Goal: Task Accomplishment & Management: Manage account settings

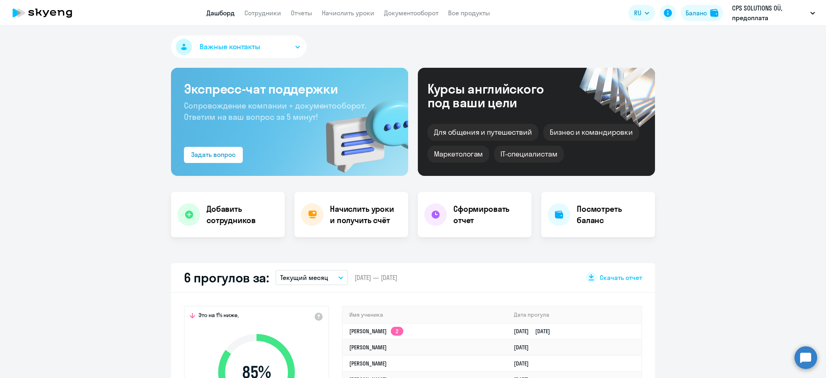
select select "30"
click at [354, 13] on link "Начислить уроки" at bounding box center [348, 13] width 52 height 8
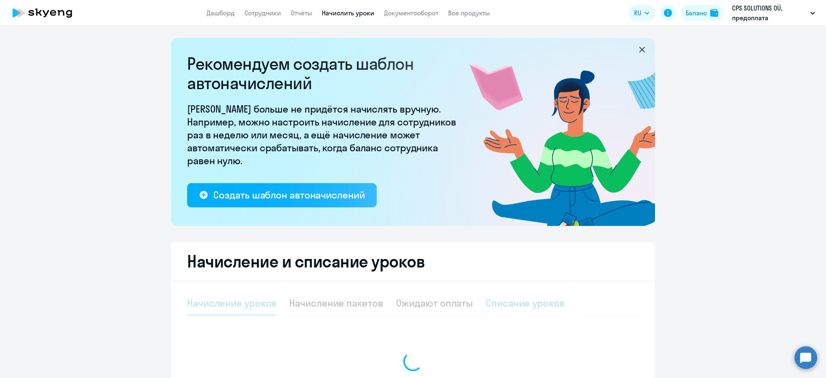
select select "10"
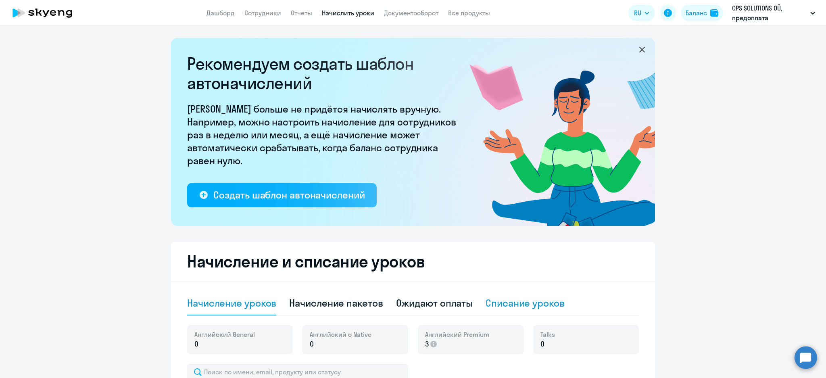
click at [531, 299] on div "Списание уроков" at bounding box center [525, 302] width 79 height 13
select select "10"
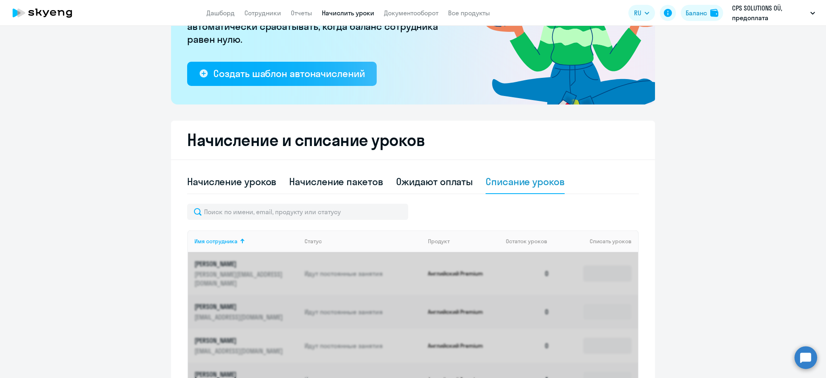
scroll to position [161, 0]
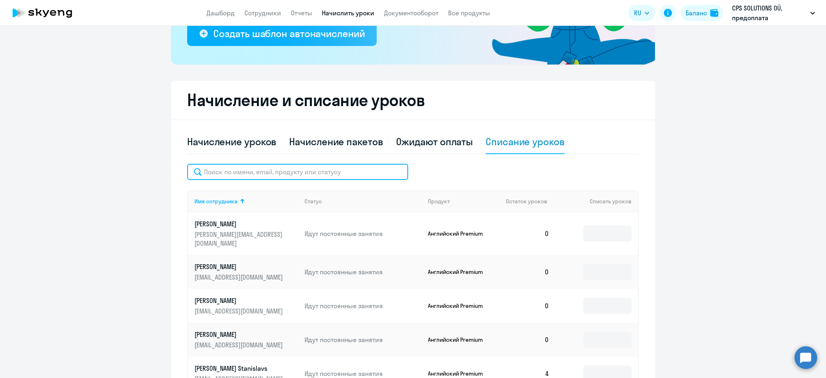
click at [275, 178] on input "text" at bounding box center [297, 172] width 221 height 16
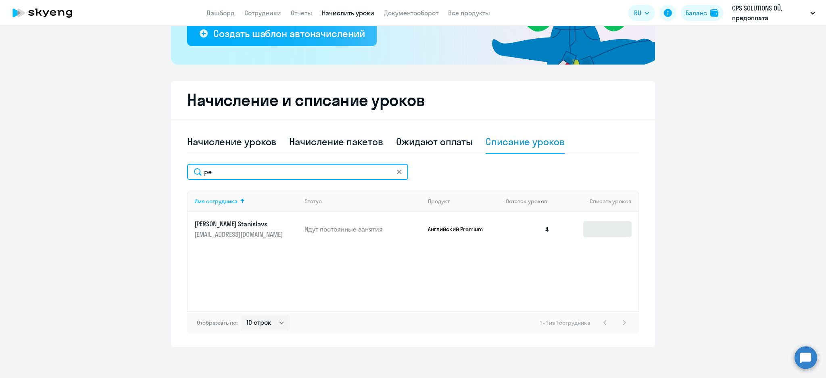
type input "pe"
click at [591, 225] on input at bounding box center [607, 229] width 48 height 16
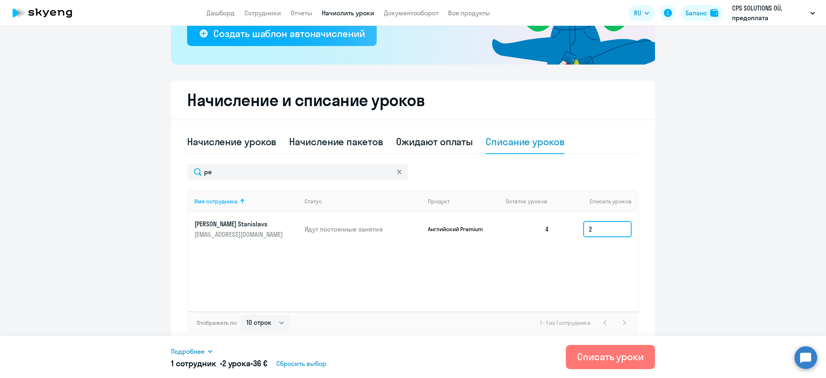
type input "2"
click at [261, 15] on link "Сотрудники" at bounding box center [262, 13] width 37 height 8
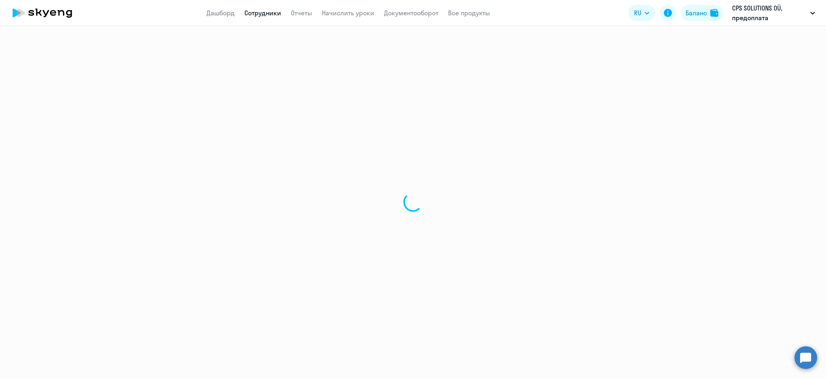
select select "30"
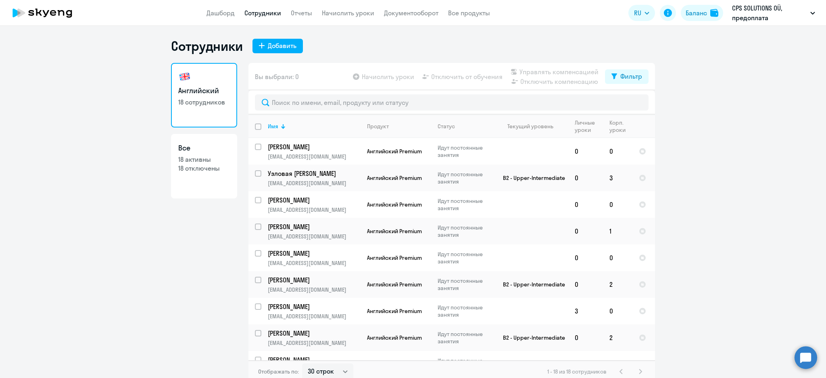
click at [216, 17] on link "Дашборд" at bounding box center [220, 13] width 28 height 8
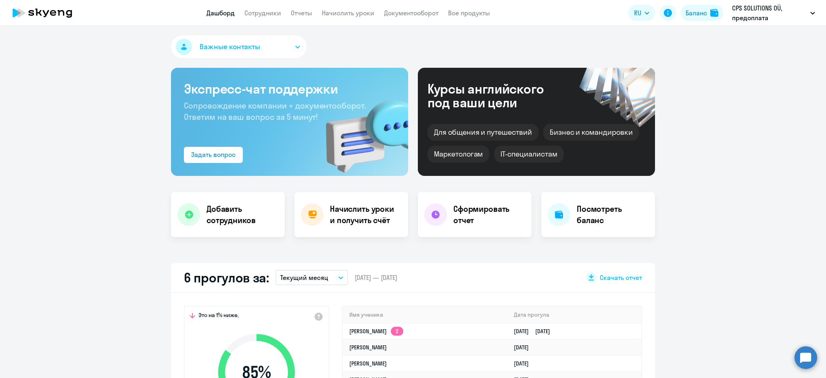
select select "30"
click at [273, 9] on link "Сотрудники" at bounding box center [262, 13] width 37 height 8
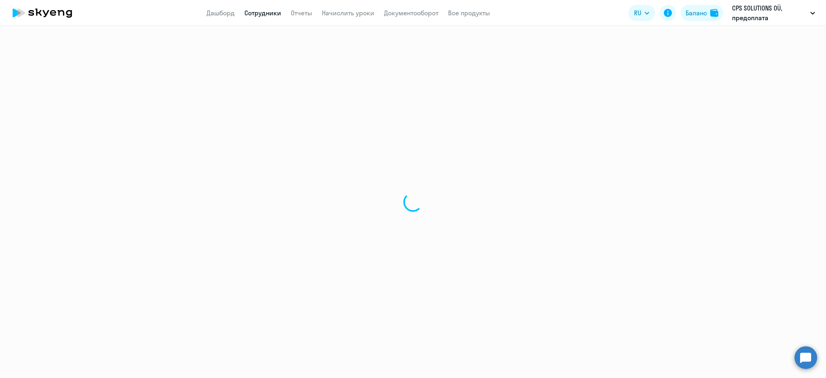
select select "30"
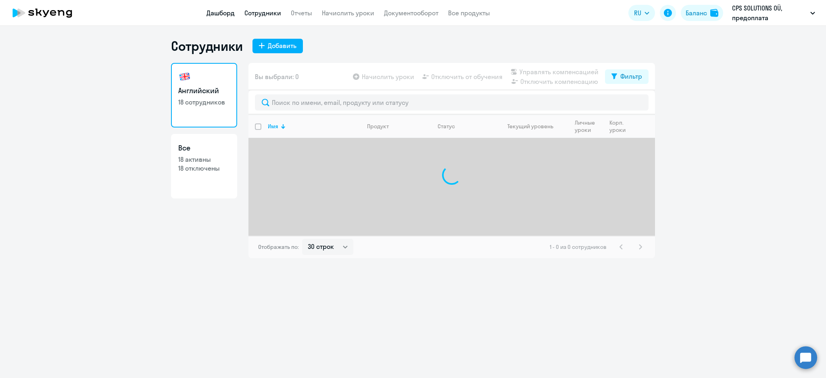
click at [219, 10] on link "Дашборд" at bounding box center [220, 13] width 28 height 8
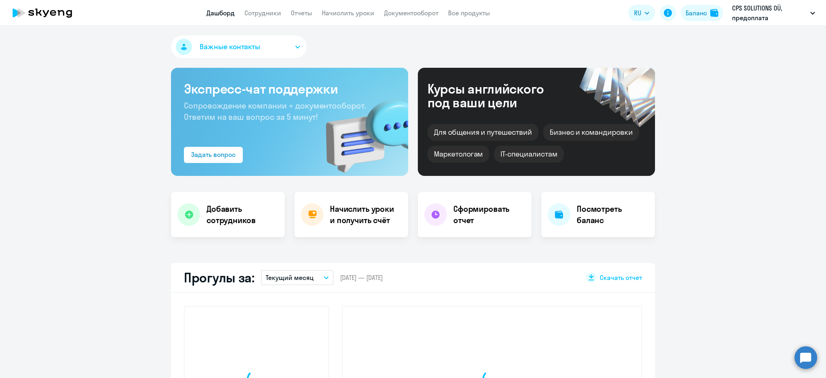
click at [280, 39] on button "Важные контакты" at bounding box center [239, 46] width 136 height 23
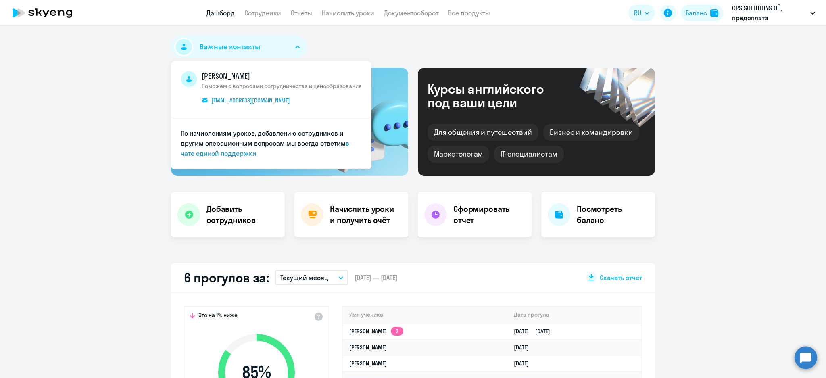
click at [357, 41] on div "Важные контакты Артём Занкевич Поможем с вопросами сотрудничества и ценообразов…" at bounding box center [413, 48] width 484 height 26
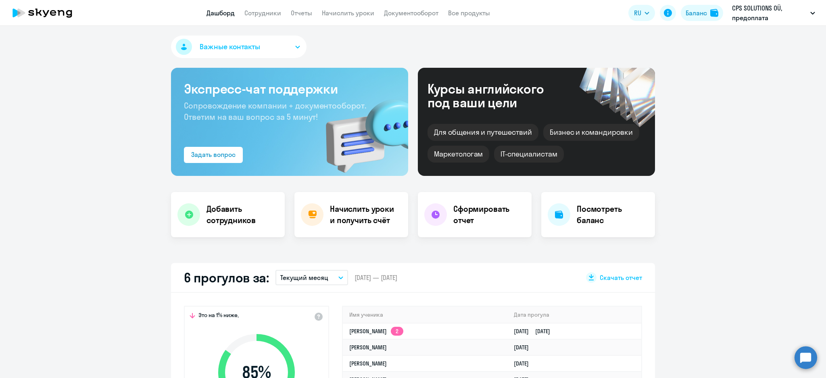
click at [219, 11] on link "Дашборд" at bounding box center [220, 13] width 28 height 8
select select "30"
click at [269, 10] on link "Сотрудники" at bounding box center [262, 13] width 37 height 8
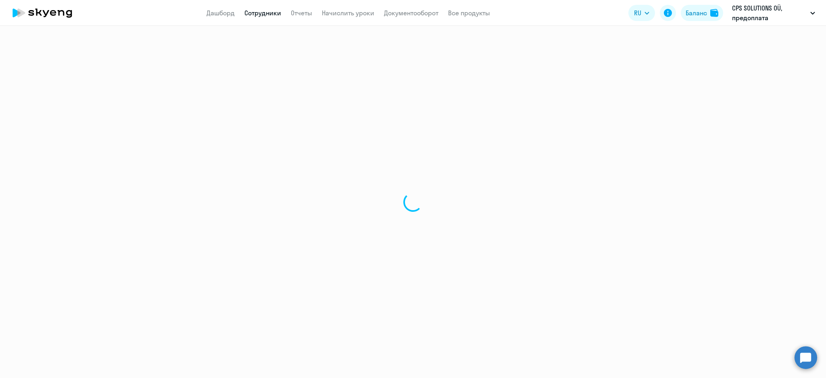
select select "30"
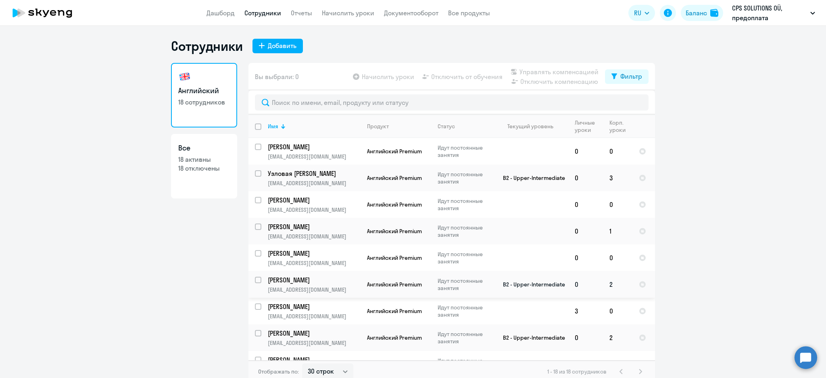
scroll to position [249, 0]
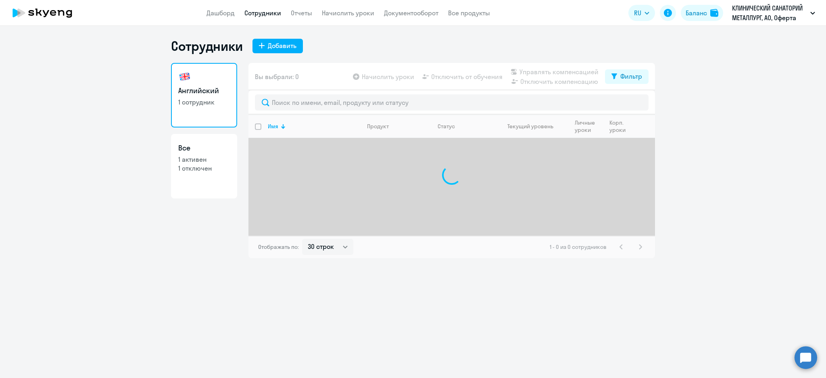
select select "30"
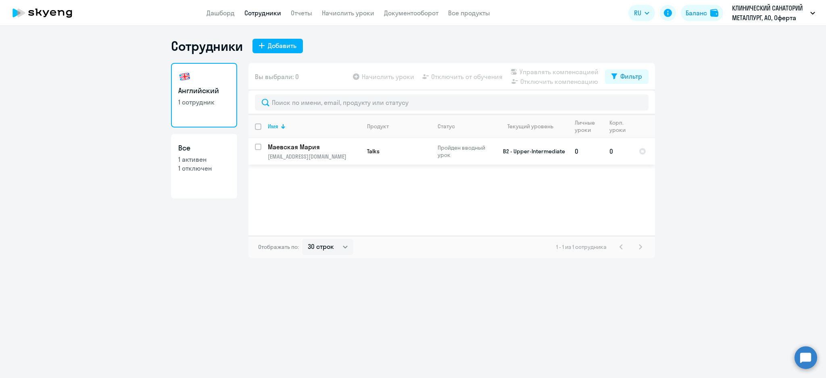
click at [296, 148] on p "Маевская Мария" at bounding box center [313, 146] width 91 height 9
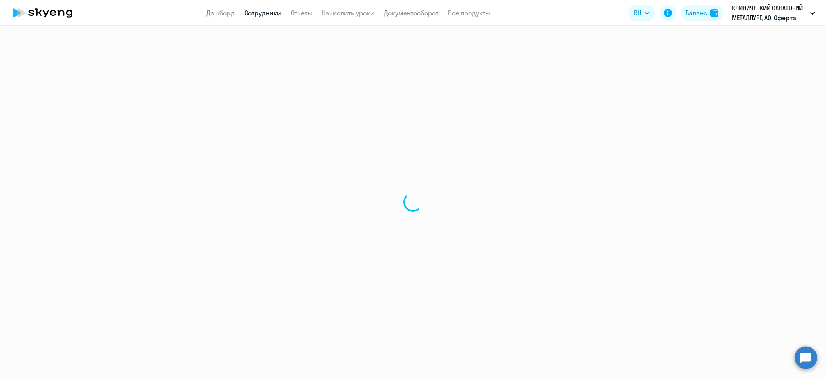
select select "english"
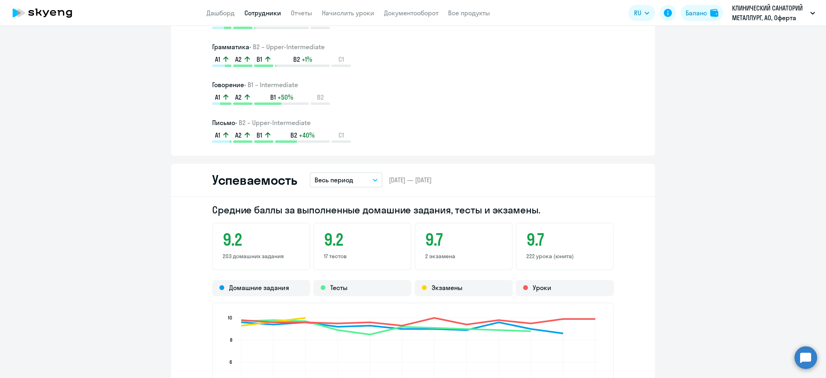
scroll to position [914, 0]
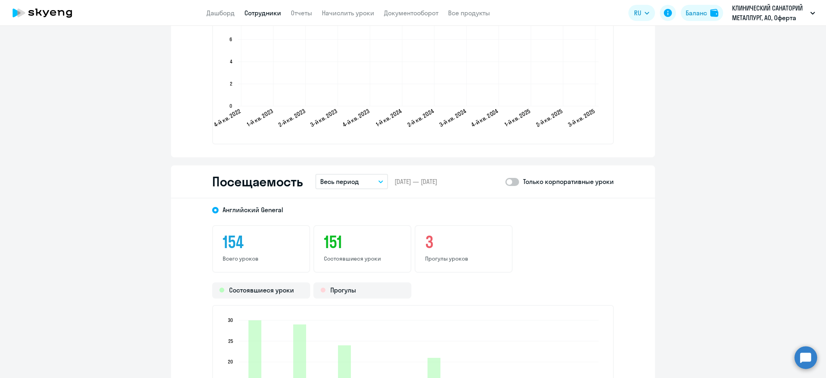
click at [513, 180] on span at bounding box center [512, 182] width 14 height 8
click at [505, 181] on input "checkbox" at bounding box center [505, 181] width 0 height 0
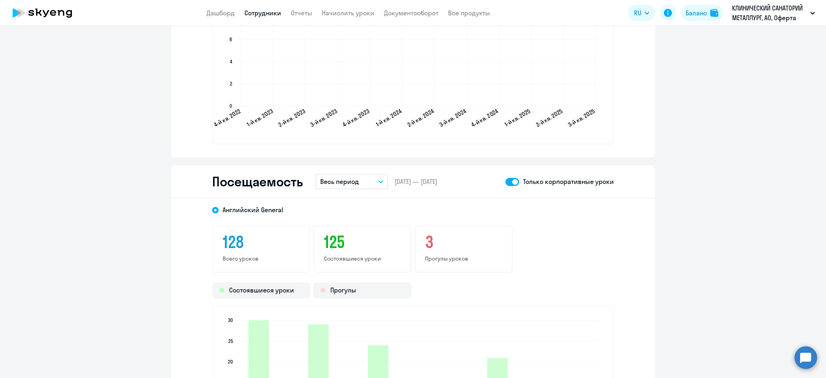
click at [505, 180] on span at bounding box center [512, 182] width 14 height 8
click at [505, 181] on input "checkbox" at bounding box center [505, 181] width 0 height 0
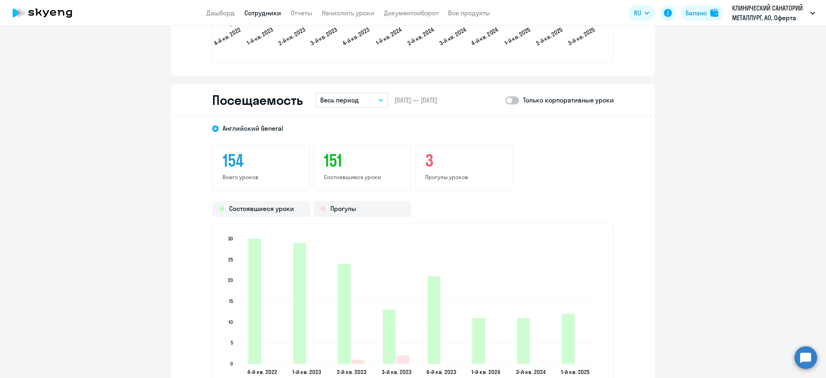
scroll to position [1022, 0]
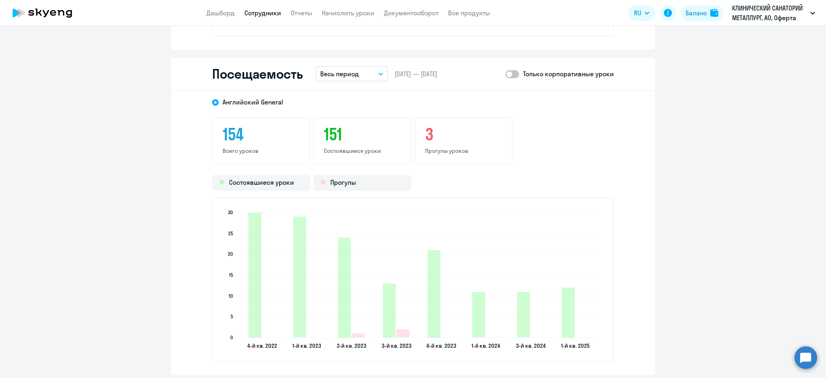
click at [513, 71] on span at bounding box center [512, 74] width 14 height 8
click at [505, 74] on input "checkbox" at bounding box center [505, 74] width 0 height 0
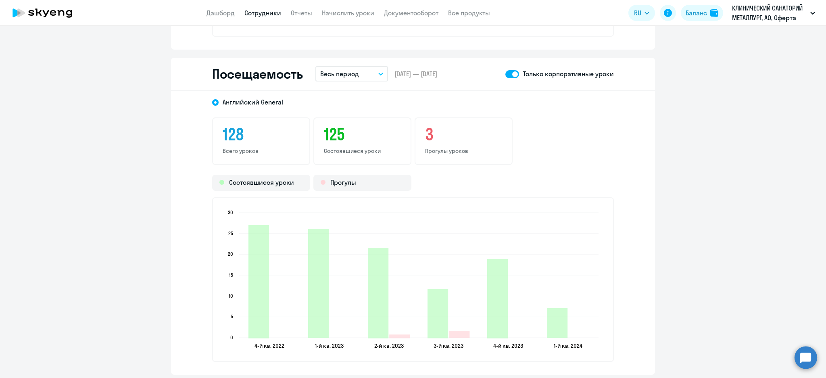
click at [505, 73] on span at bounding box center [512, 74] width 14 height 8
click at [505, 74] on input "checkbox" at bounding box center [505, 74] width 0 height 0
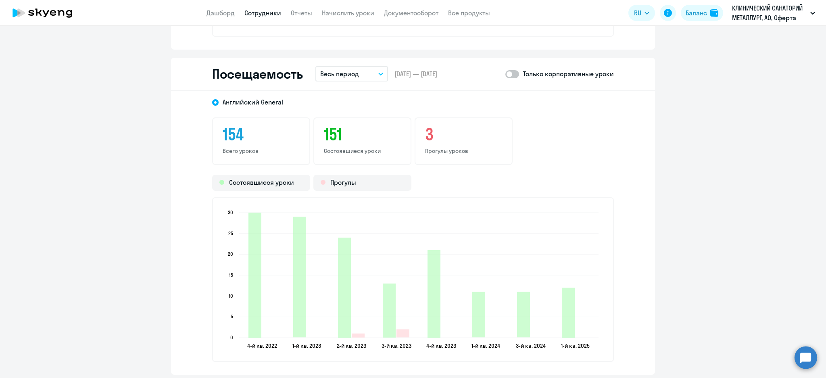
click at [511, 70] on span at bounding box center [512, 74] width 14 height 8
click at [505, 74] on input "checkbox" at bounding box center [505, 74] width 0 height 0
checkbox input "true"
